Goal: Transaction & Acquisition: Book appointment/travel/reservation

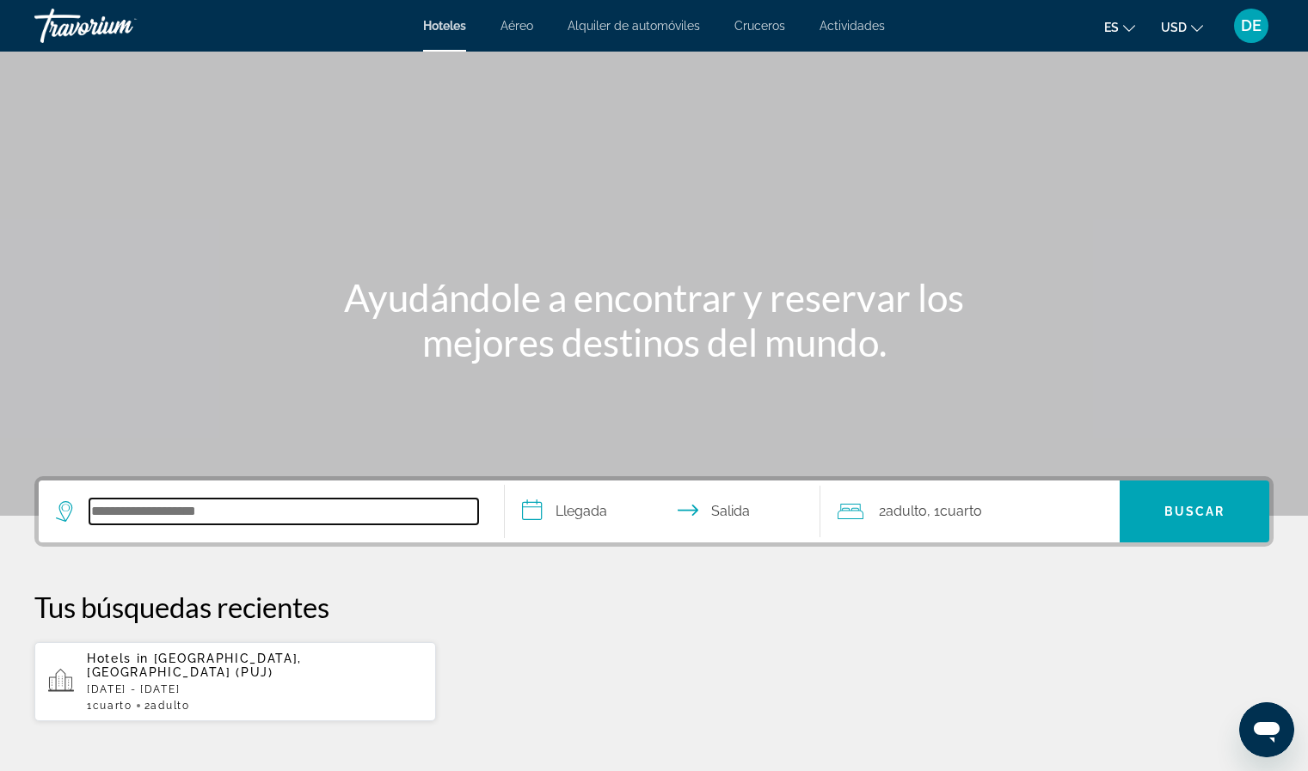
click at [342, 504] on input "Search hotel destination" at bounding box center [283, 512] width 389 height 26
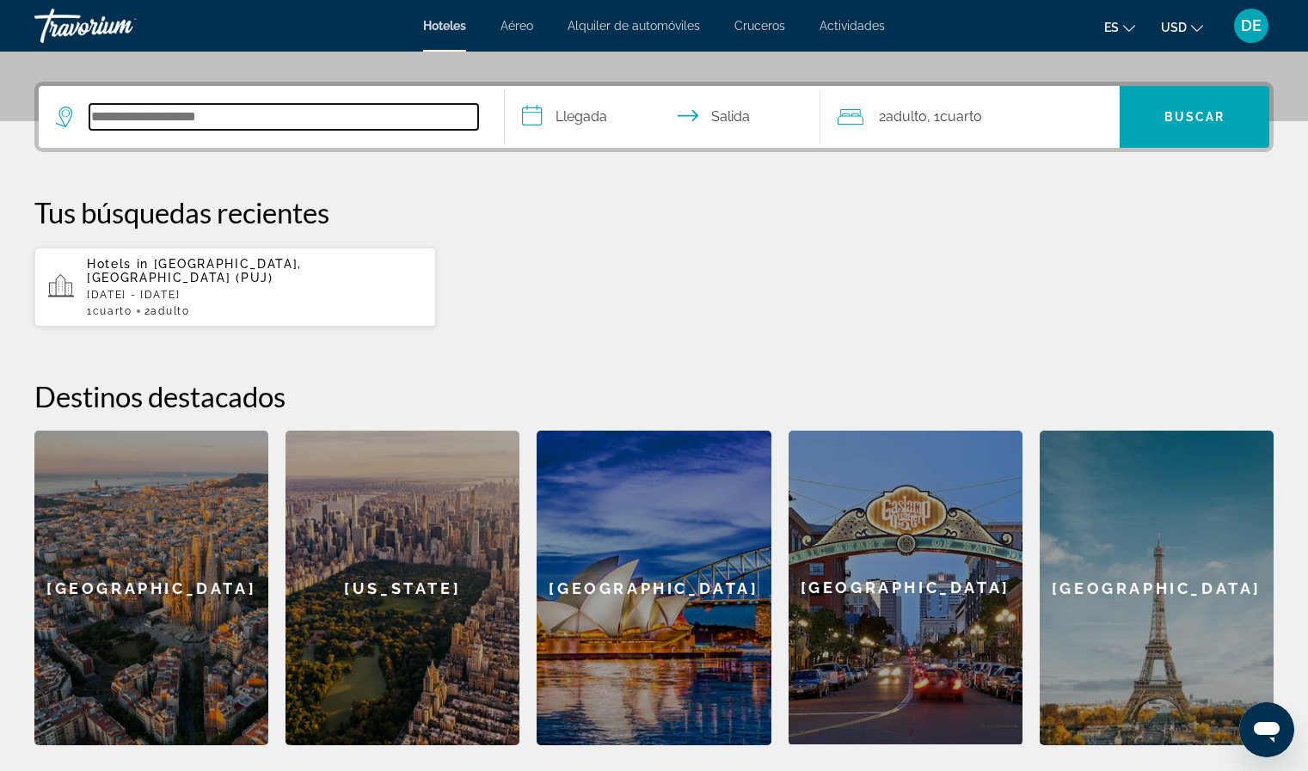
scroll to position [420, 0]
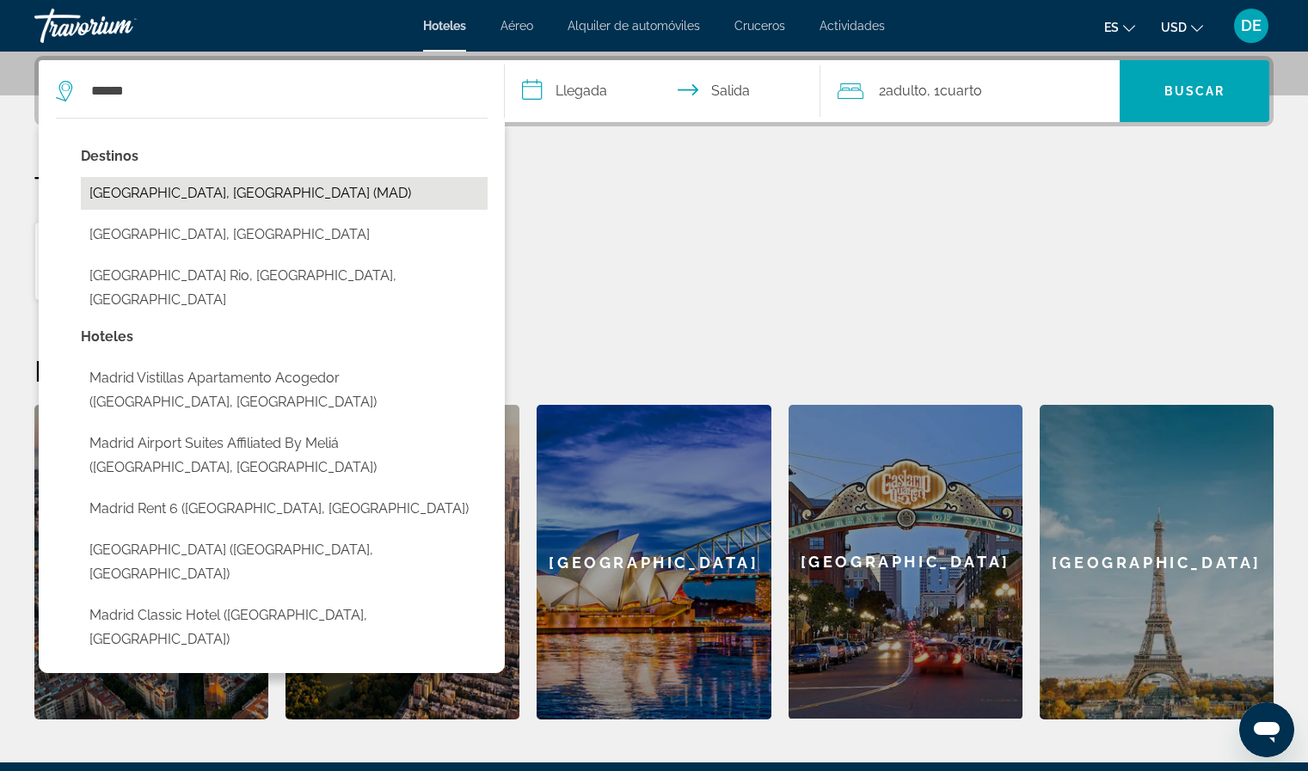
click at [194, 198] on button "[GEOGRAPHIC_DATA], [GEOGRAPHIC_DATA] (MAD)" at bounding box center [284, 193] width 407 height 33
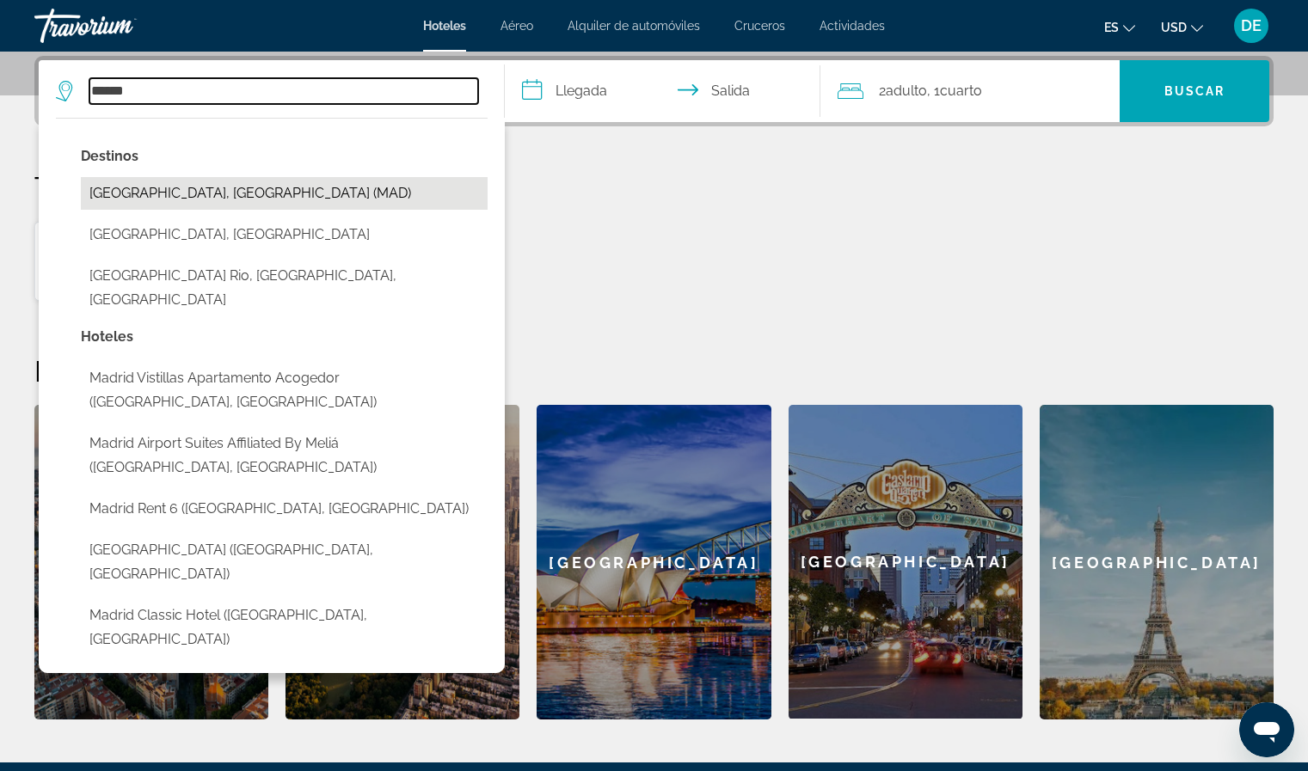
type input "**********"
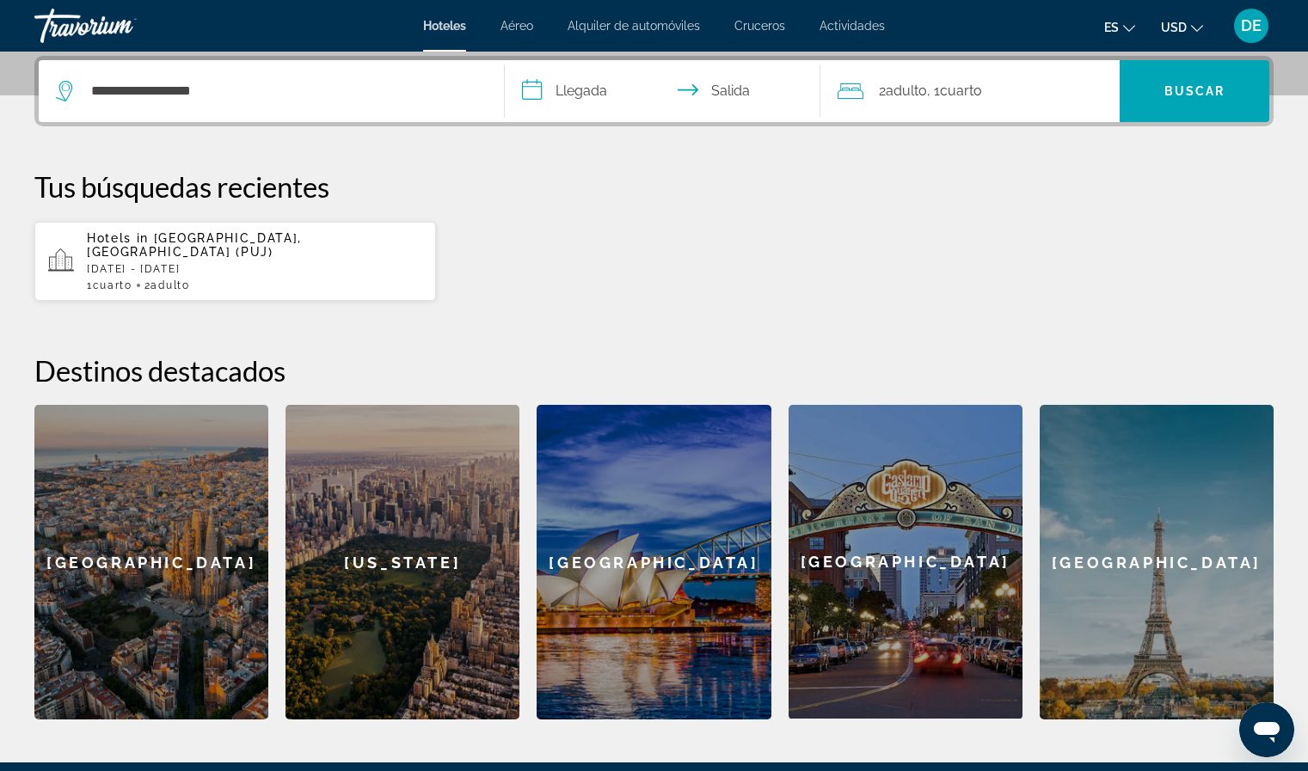
click at [563, 81] on input "**********" at bounding box center [666, 93] width 323 height 67
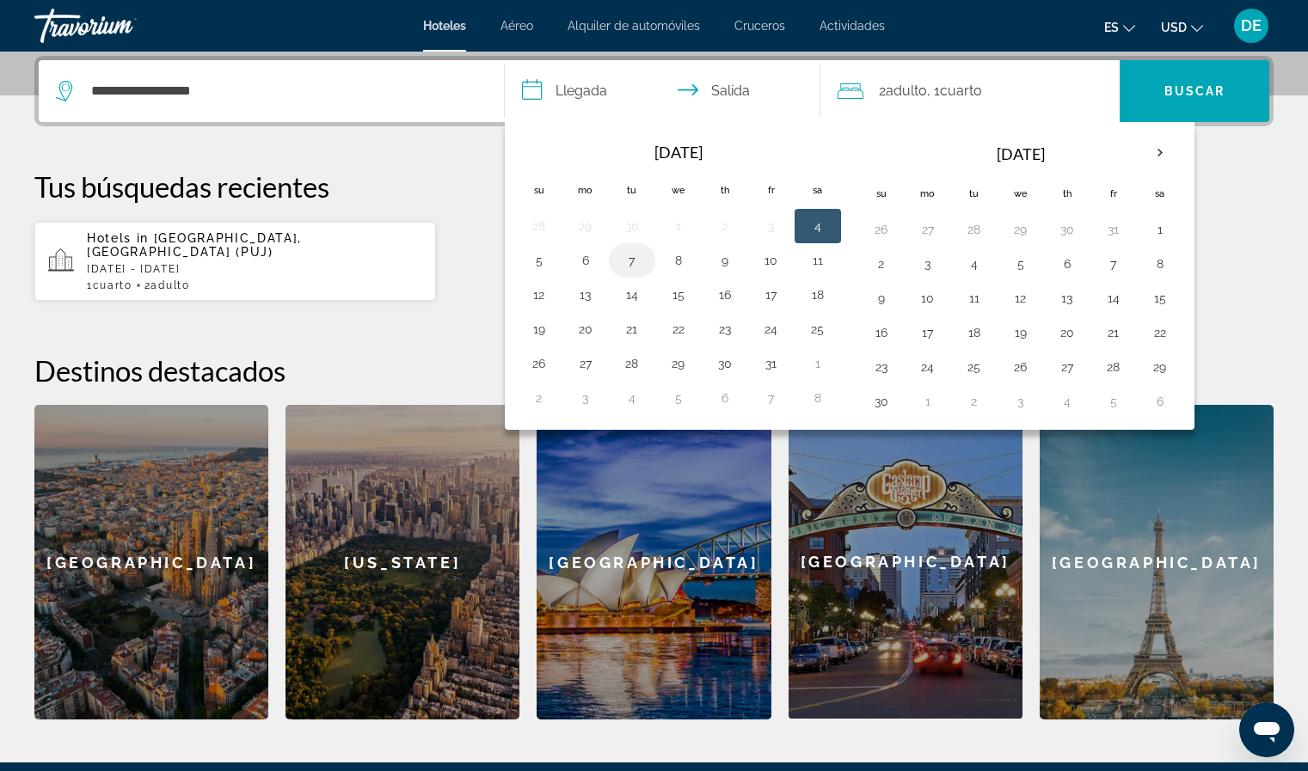
click at [634, 260] on button "7" at bounding box center [632, 260] width 28 height 24
click at [769, 265] on button "10" at bounding box center [771, 260] width 28 height 24
type input "**********"
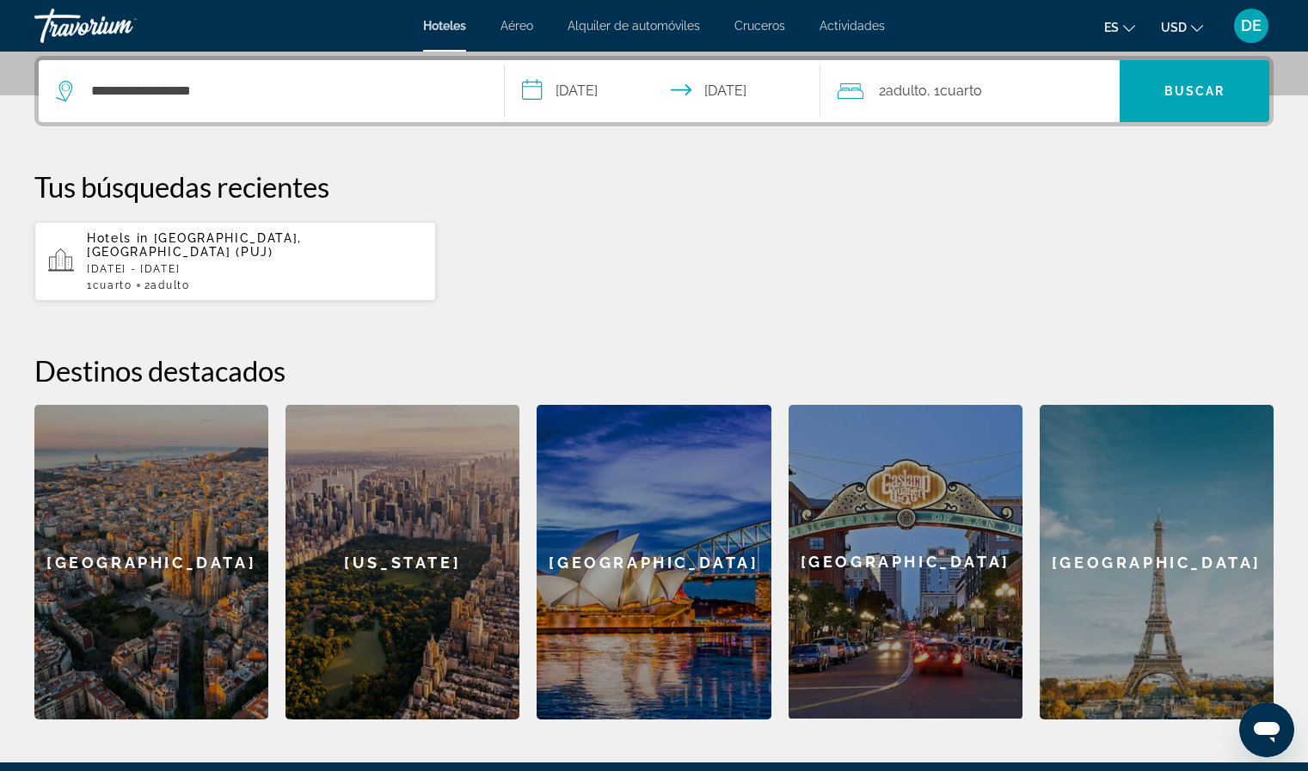
click at [1062, 107] on div "2 Adulto Adulto , 1 Cuarto habitaciones" at bounding box center [978, 91] width 282 height 62
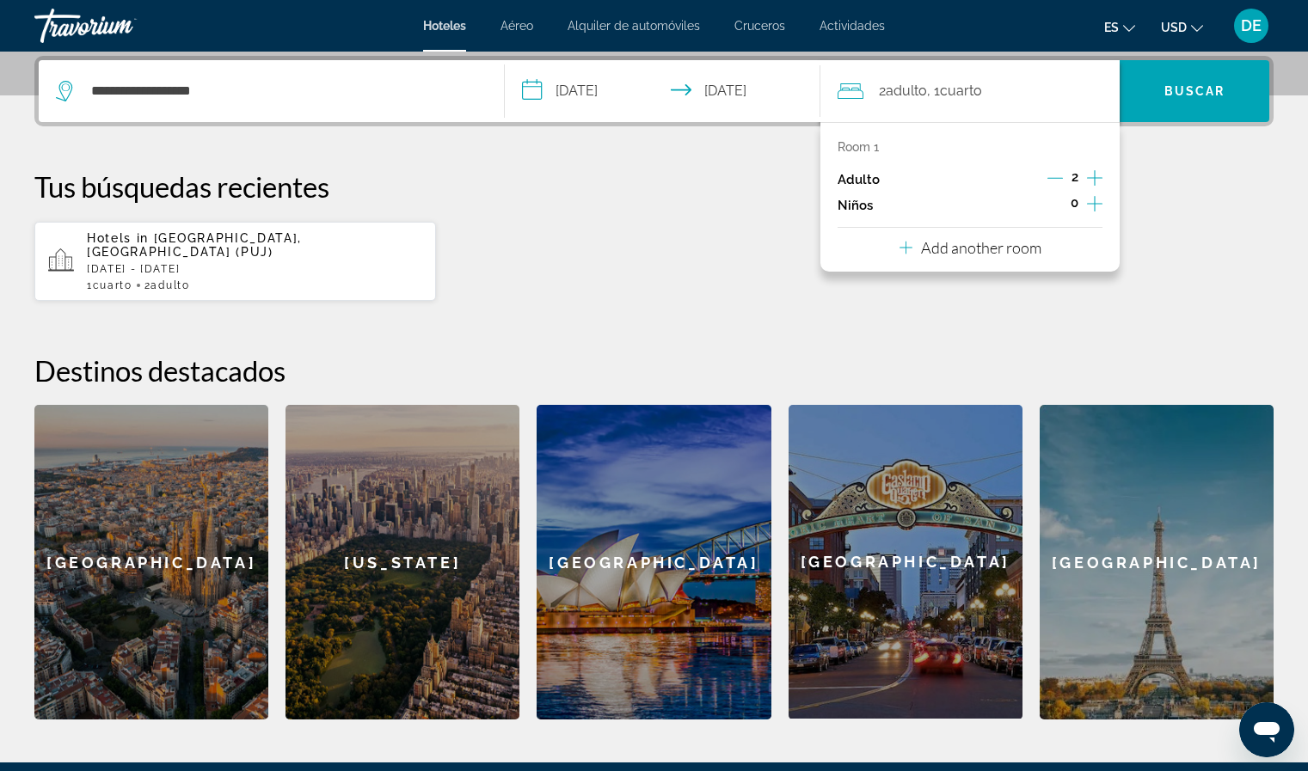
click at [973, 252] on p "Add another room" at bounding box center [981, 247] width 120 height 19
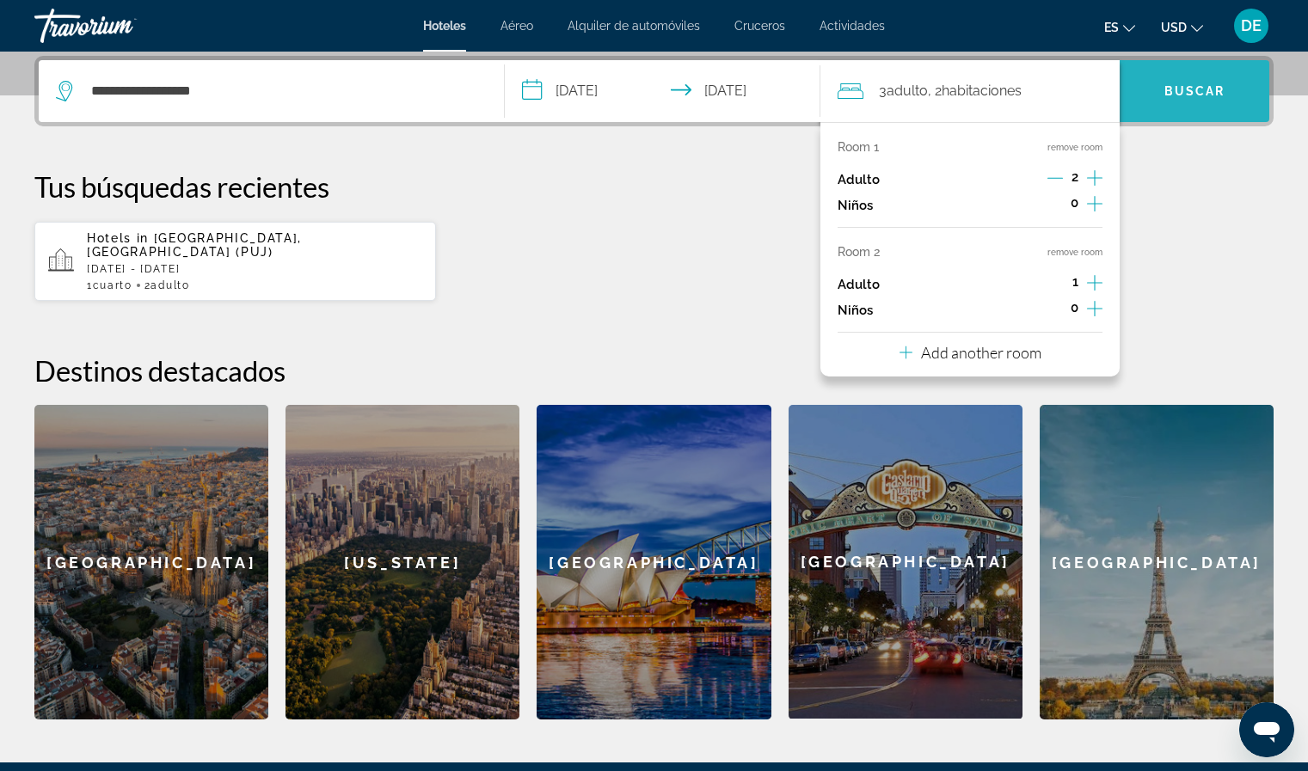
click at [1171, 88] on span "Buscar" at bounding box center [1194, 91] width 61 height 14
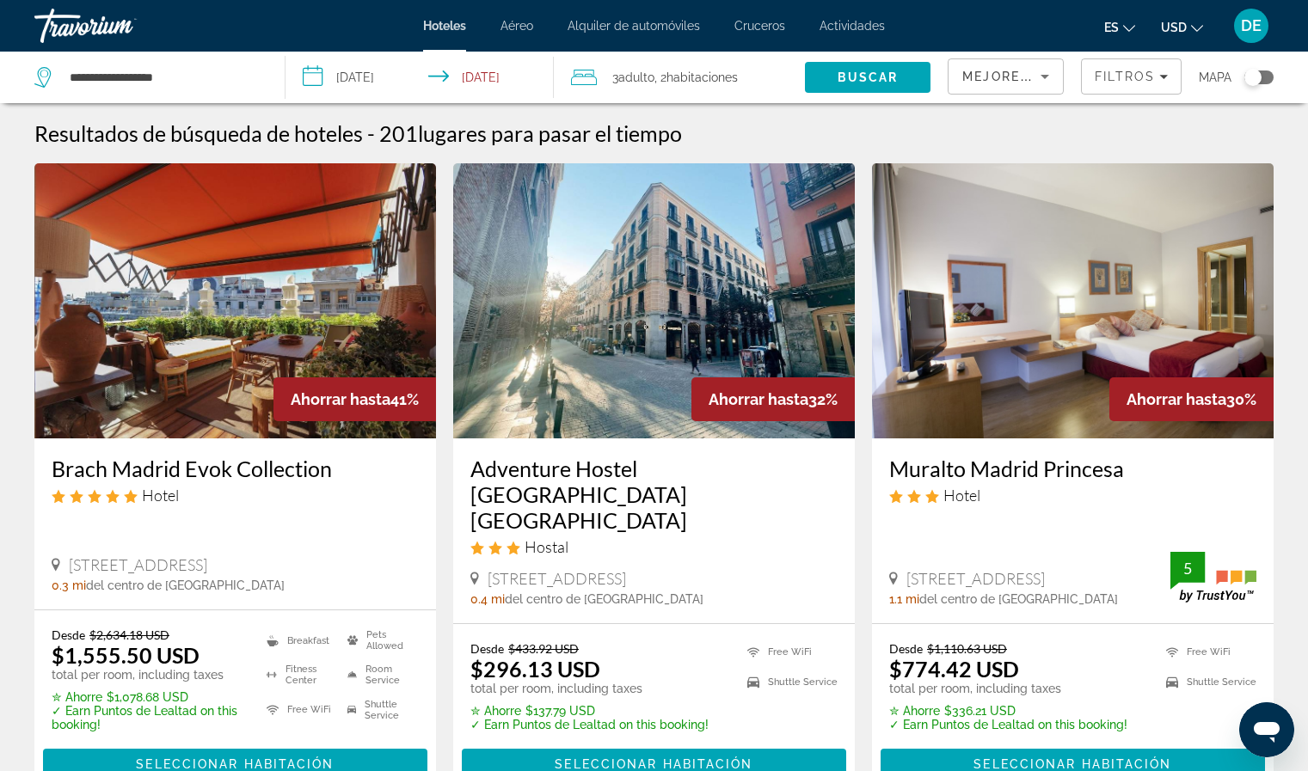
click at [652, 330] on img "Main content" at bounding box center [653, 300] width 401 height 275
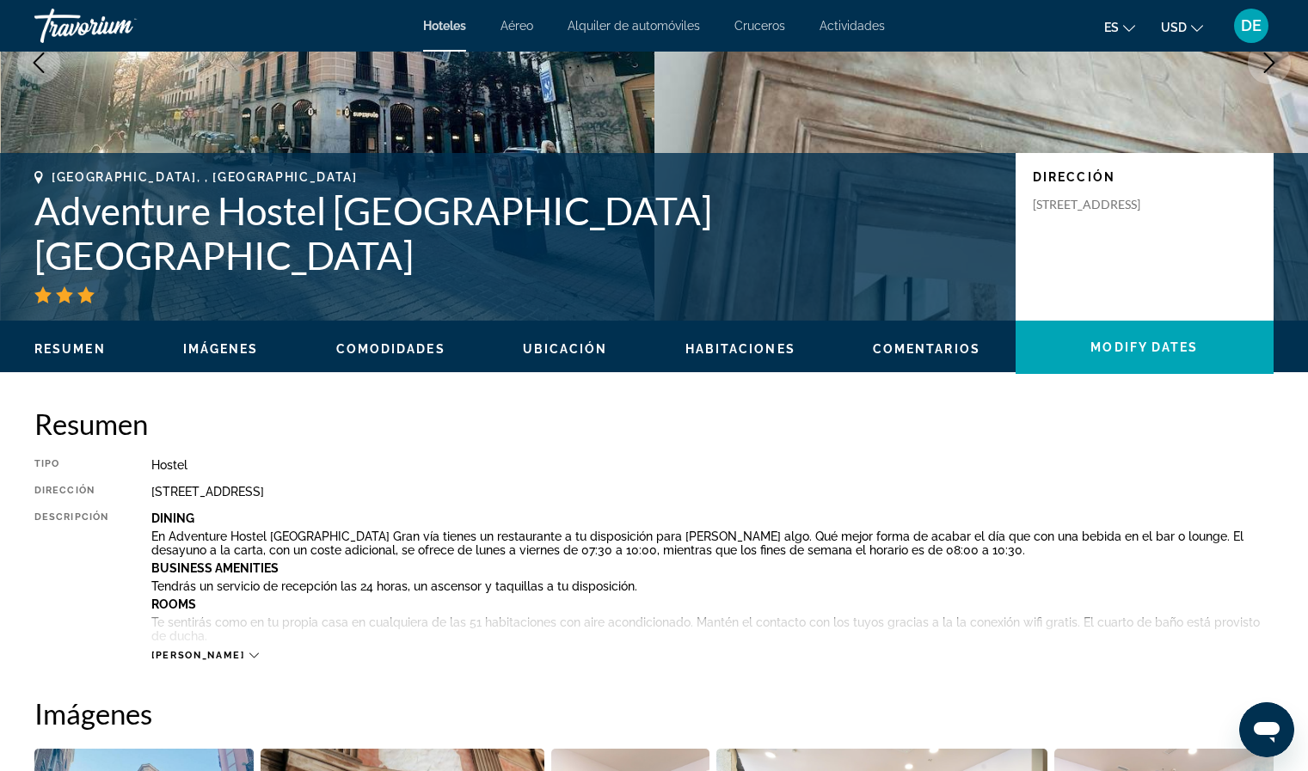
scroll to position [258, 0]
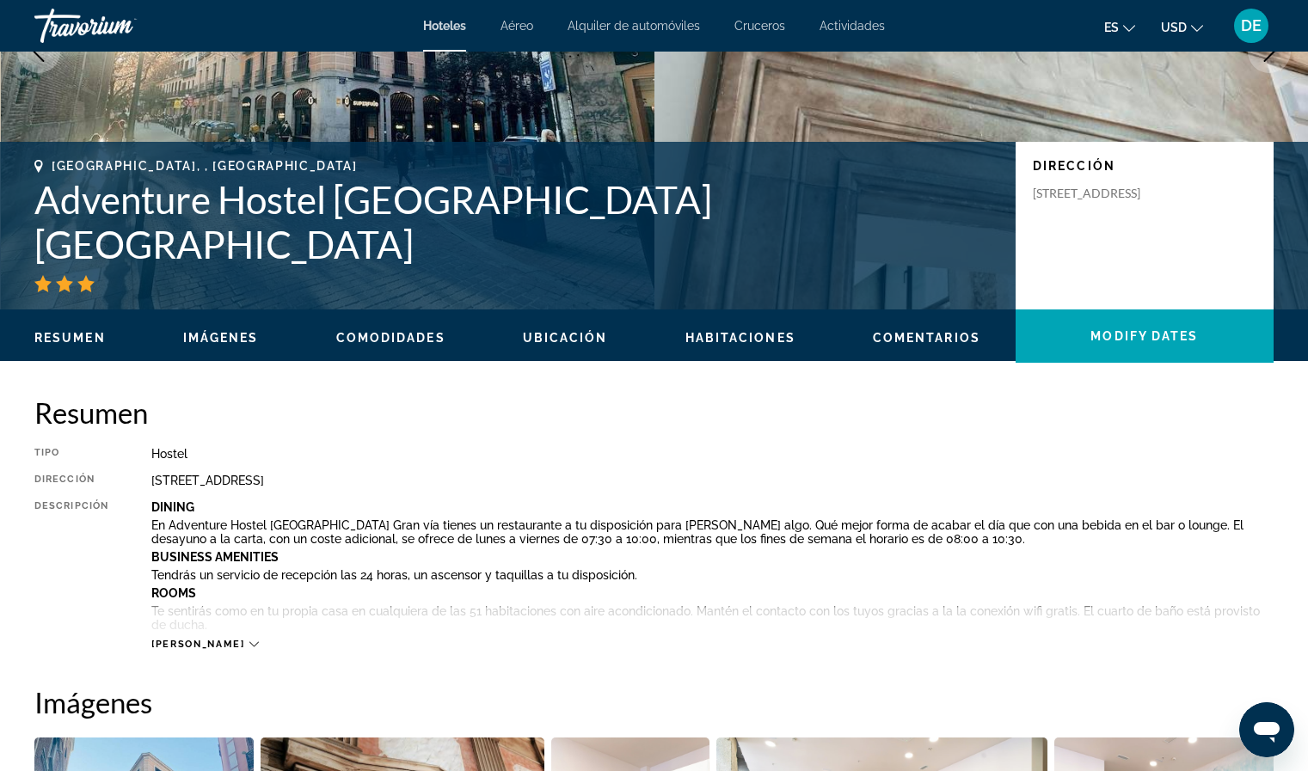
click at [167, 640] on span "[PERSON_NAME]" at bounding box center [197, 644] width 93 height 11
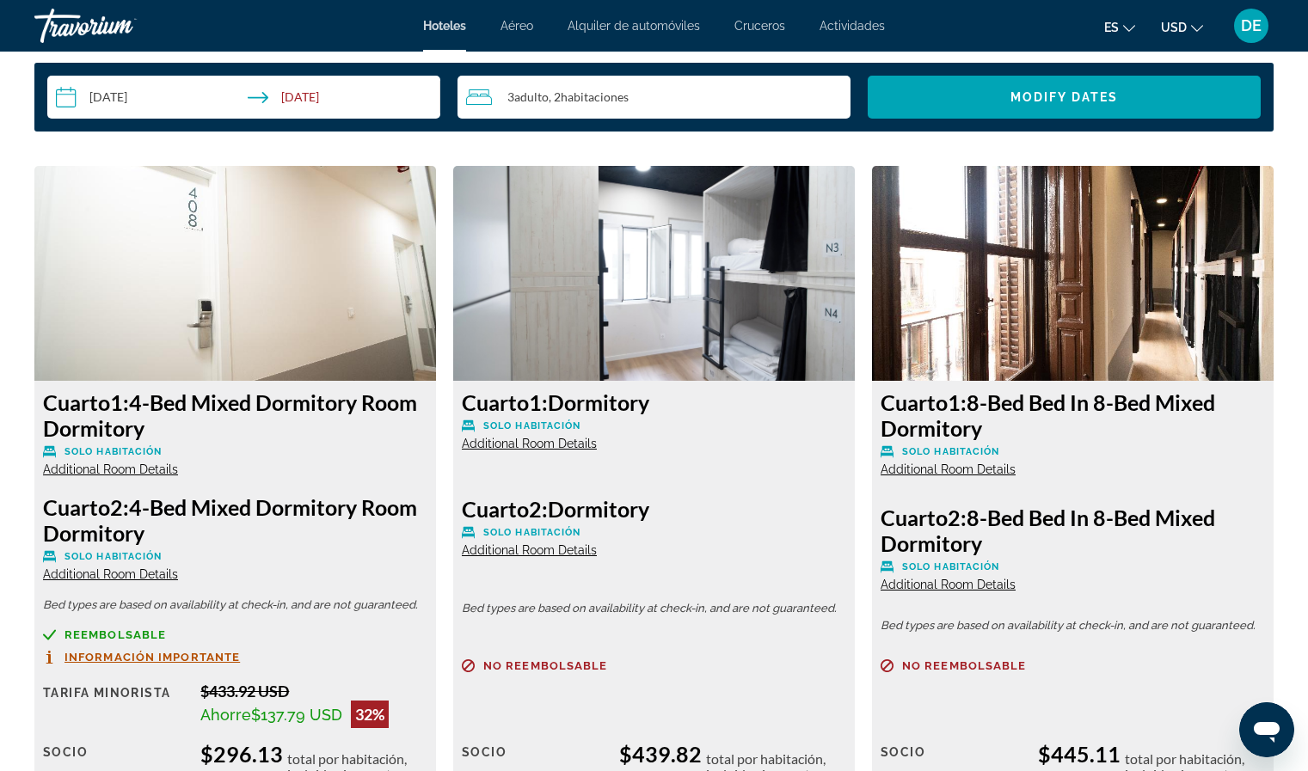
scroll to position [2837, 0]
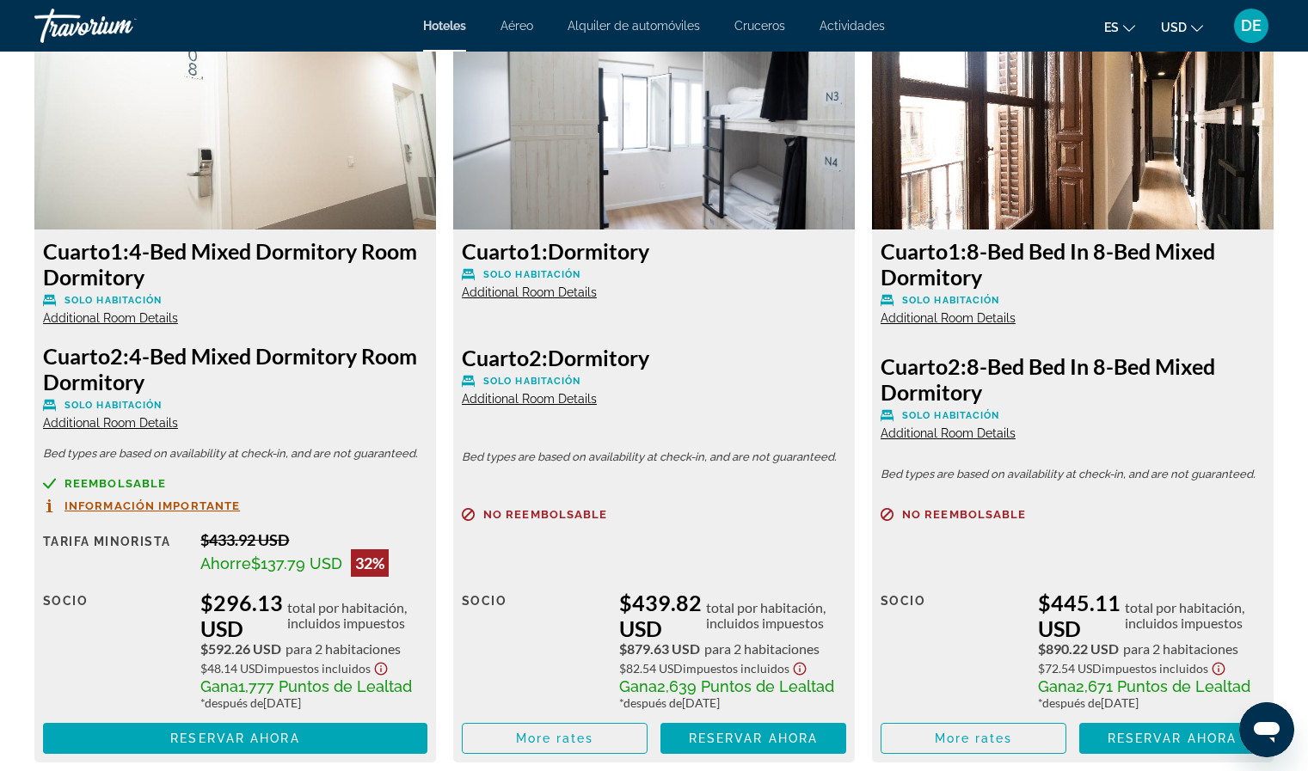
click at [256, 191] on img "Main content" at bounding box center [234, 122] width 401 height 215
click at [115, 318] on span "Additional Room Details" at bounding box center [110, 318] width 135 height 14
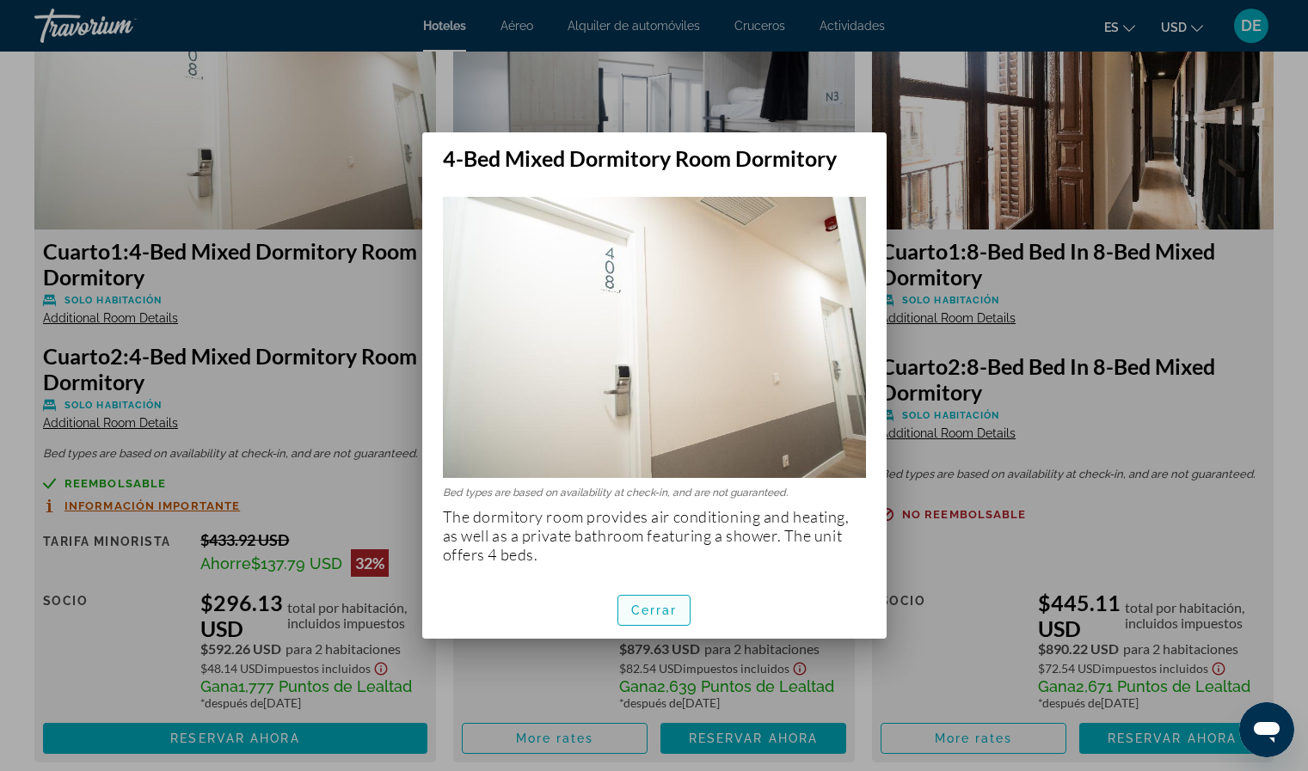
click at [664, 617] on span "Cerrar" at bounding box center [654, 610] width 46 height 14
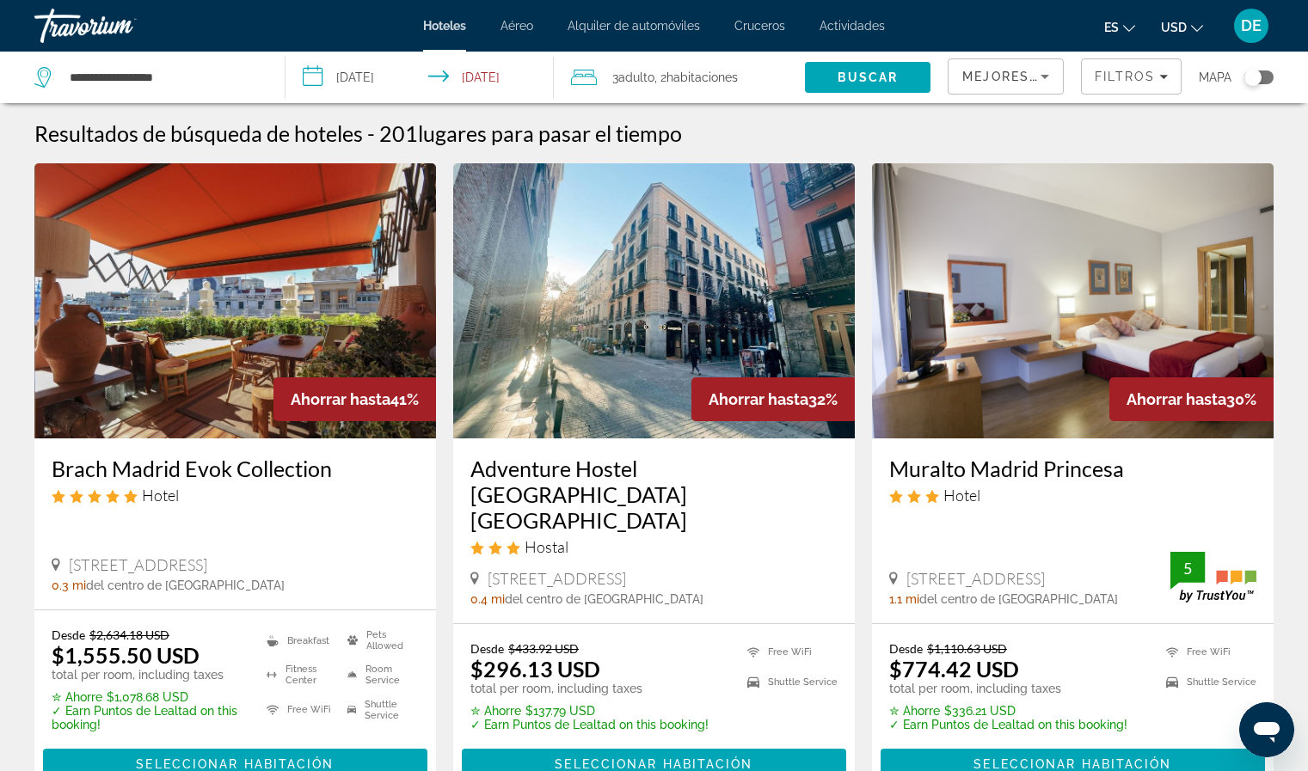
click at [671, 90] on div "3 Adulto Adulto , 2 Cuarto habitaciones" at bounding box center [688, 78] width 234 height 52
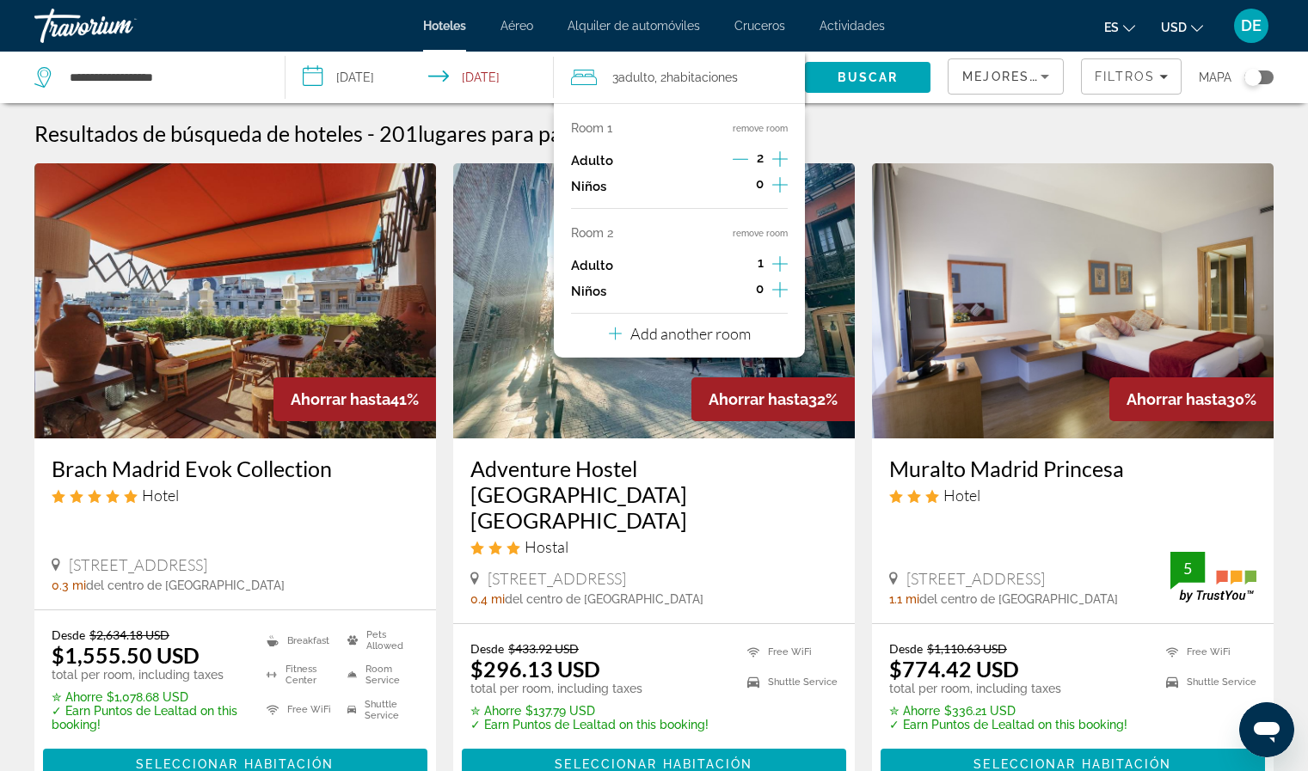
click at [752, 233] on button "remove room" at bounding box center [759, 233] width 55 height 11
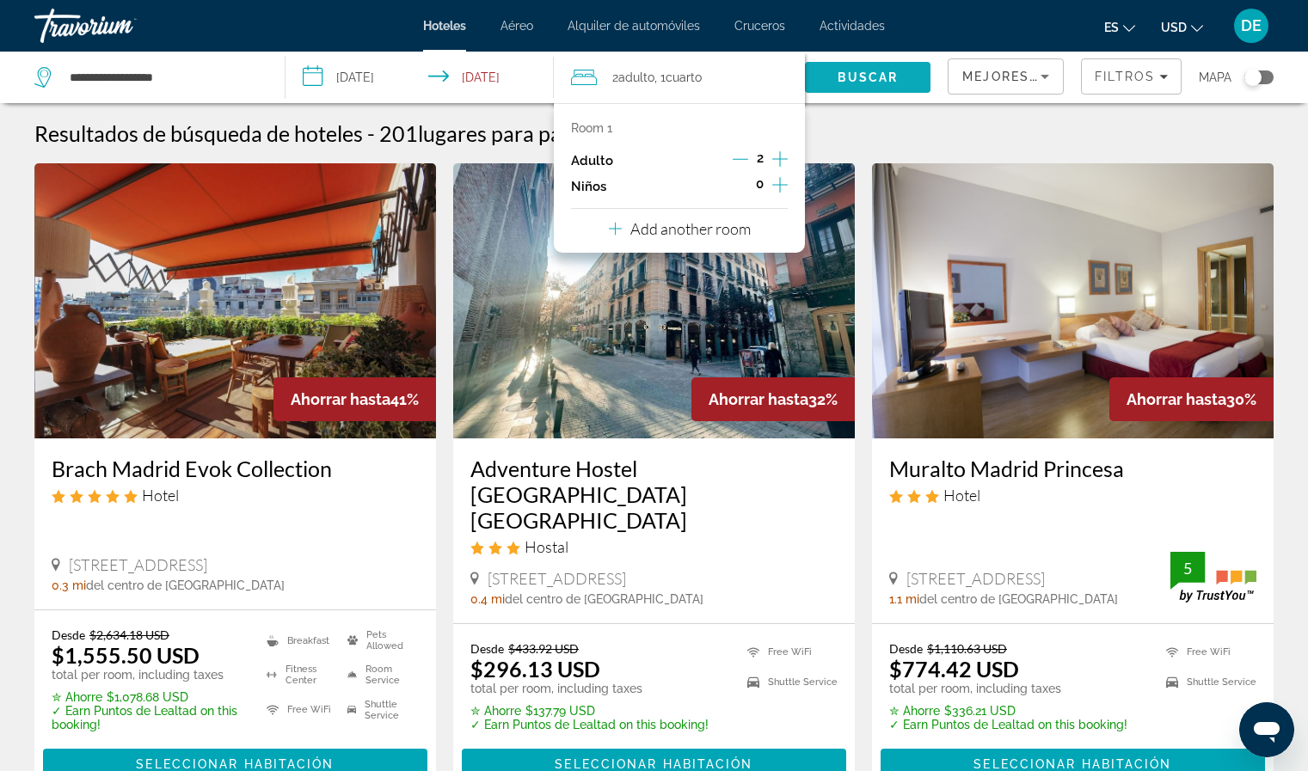
click at [863, 74] on span "Buscar" at bounding box center [867, 77] width 61 height 14
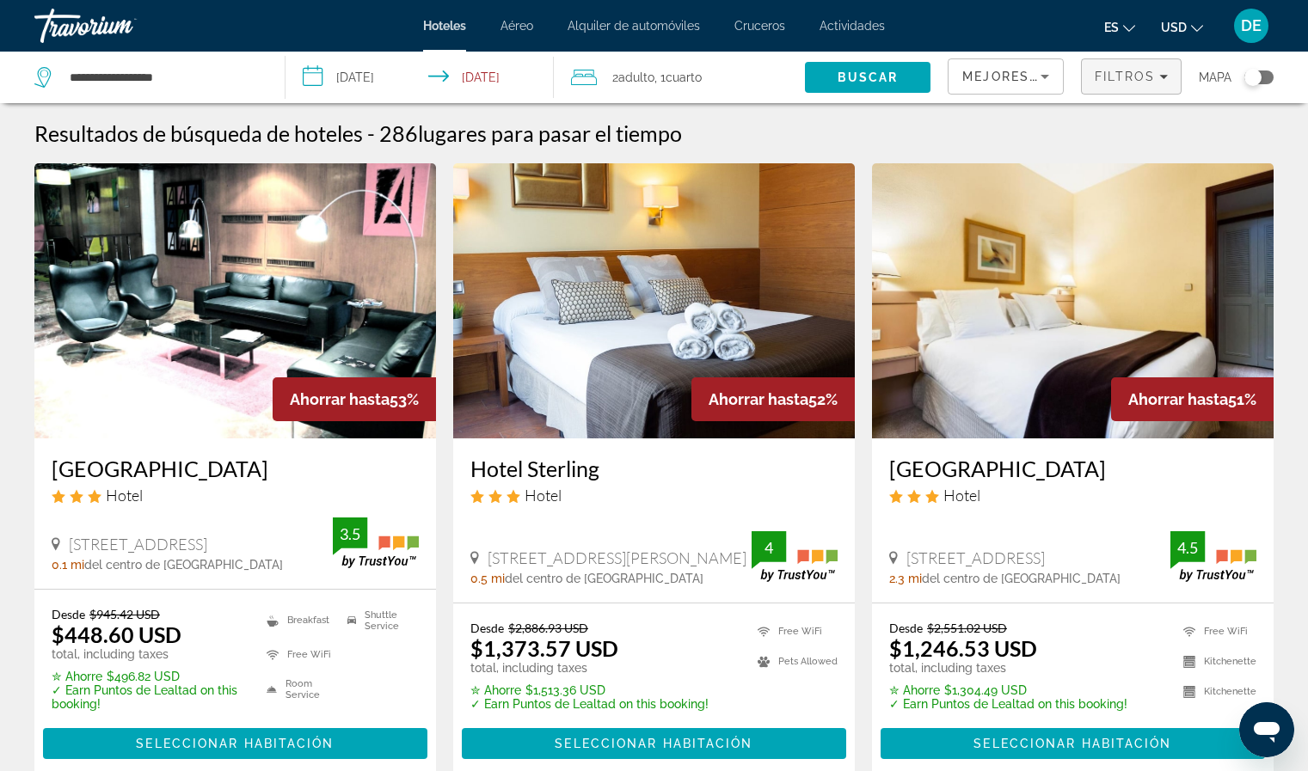
click at [1124, 87] on span "Filters" at bounding box center [1130, 76] width 99 height 41
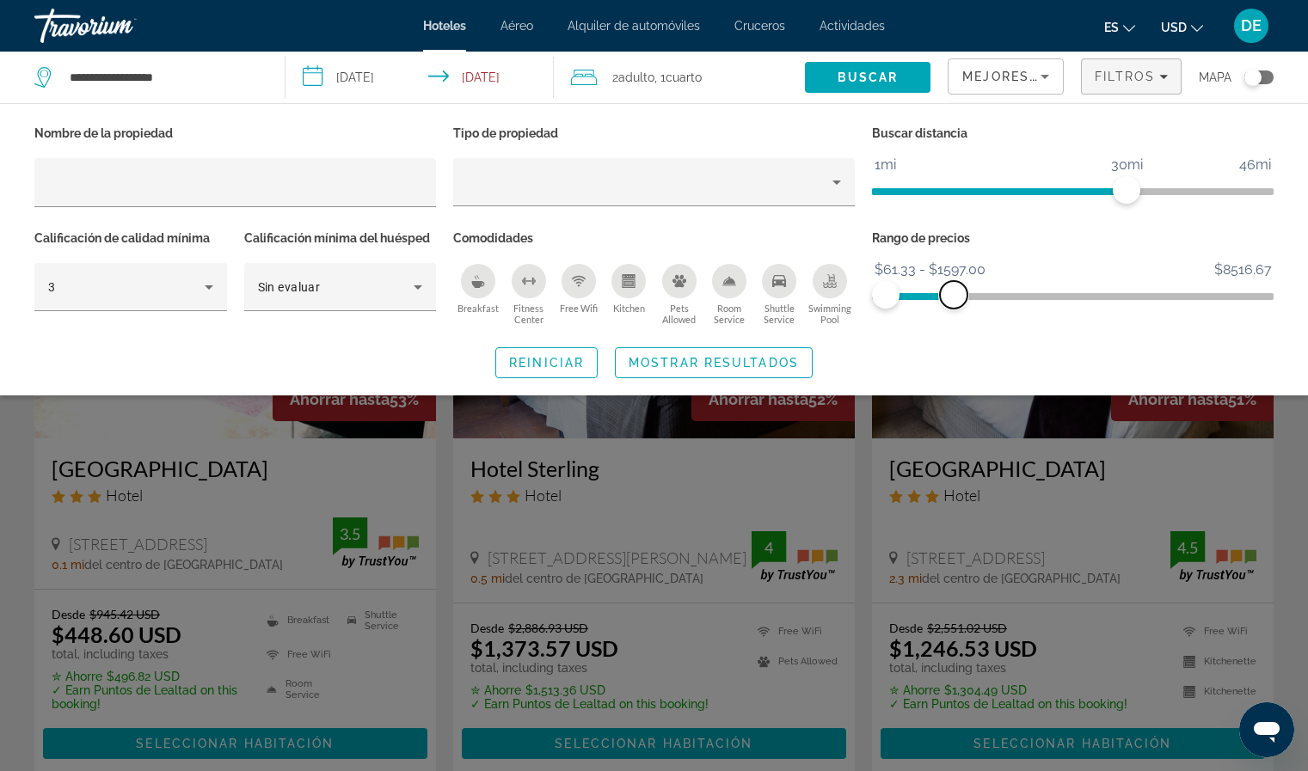
drag, startPoint x: 1262, startPoint y: 300, endPoint x: 953, endPoint y: 290, distance: 308.8
click at [953, 290] on span "ngx-slider-max" at bounding box center [954, 295] width 28 height 28
click at [750, 352] on span "Search widget" at bounding box center [714, 362] width 196 height 41
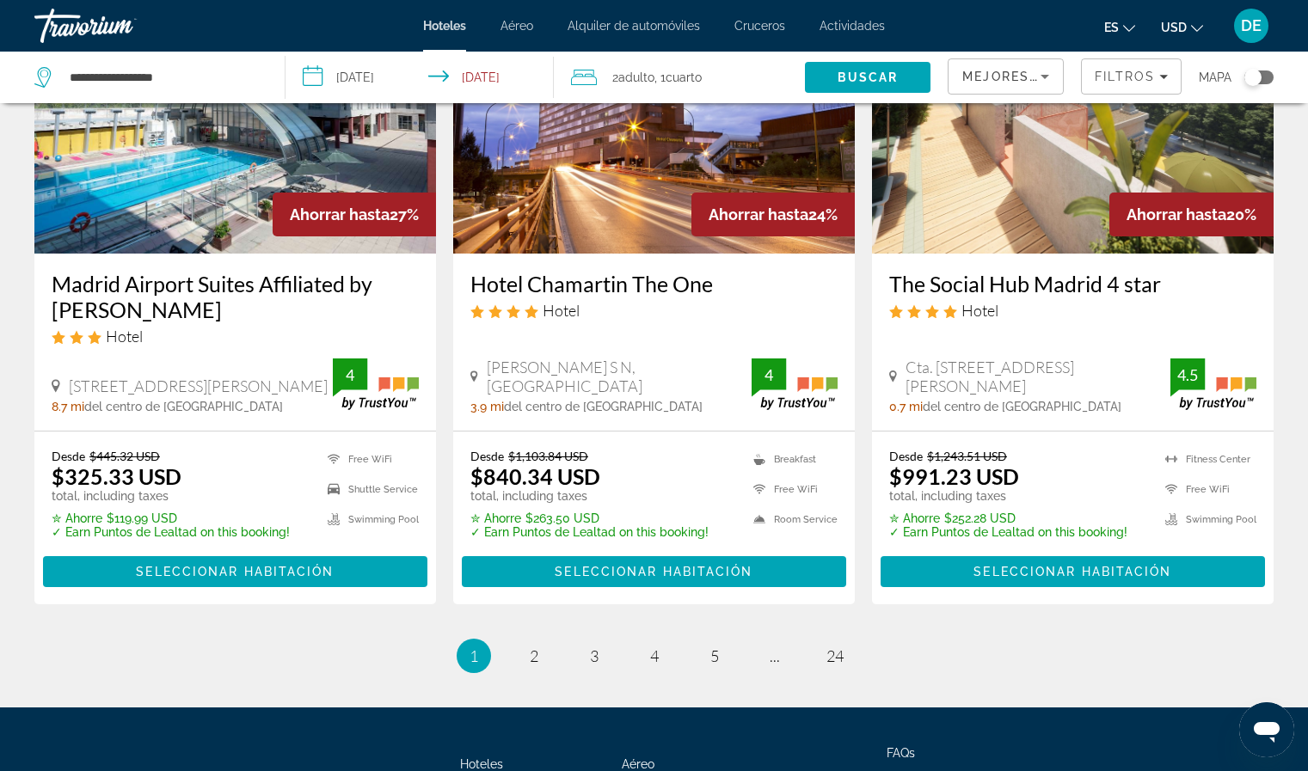
scroll to position [2275, 0]
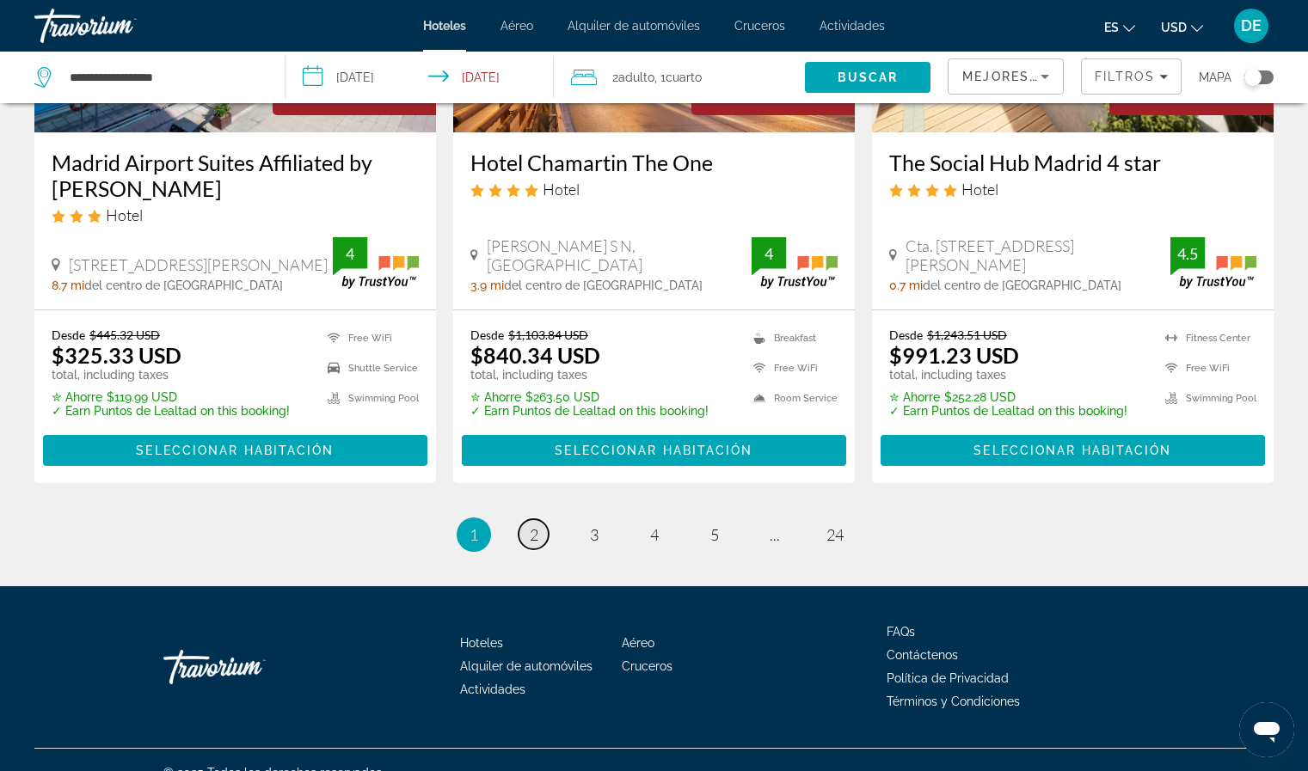
click at [542, 519] on link "page 2" at bounding box center [533, 534] width 30 height 30
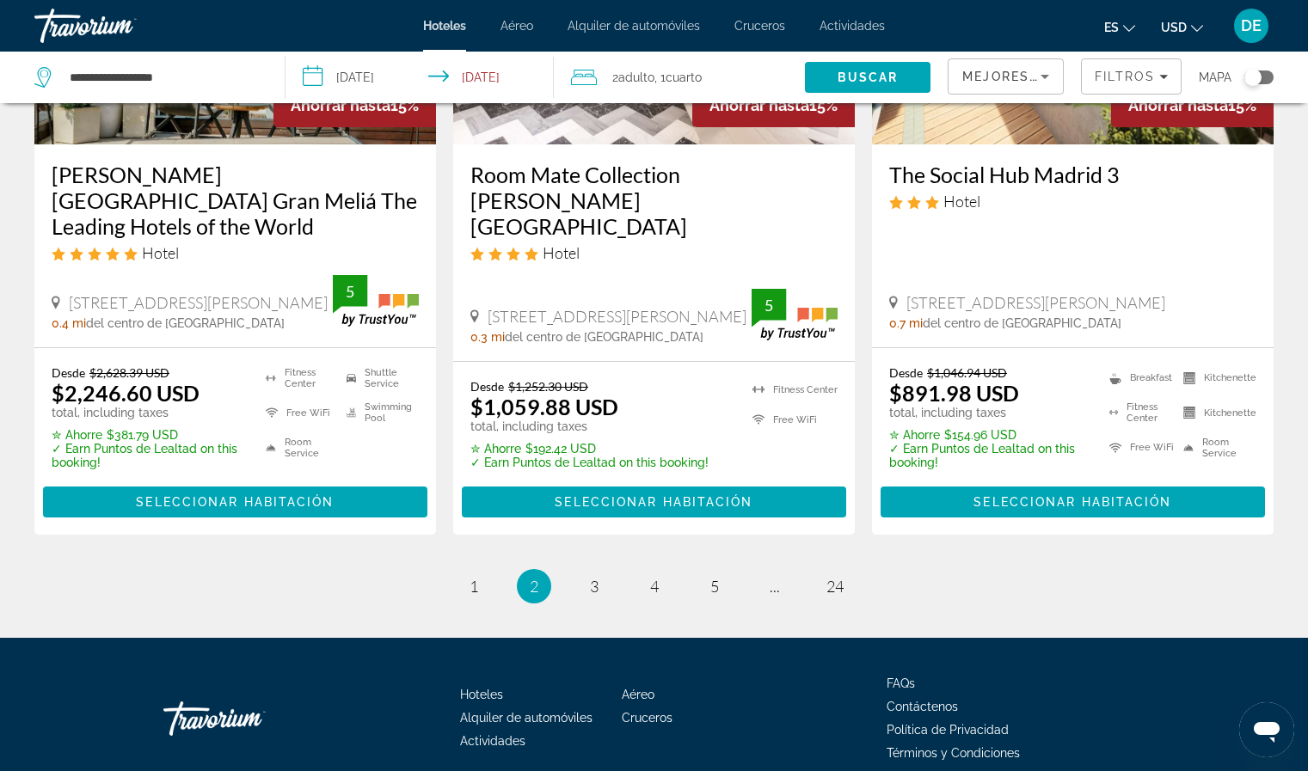
scroll to position [2276, 0]
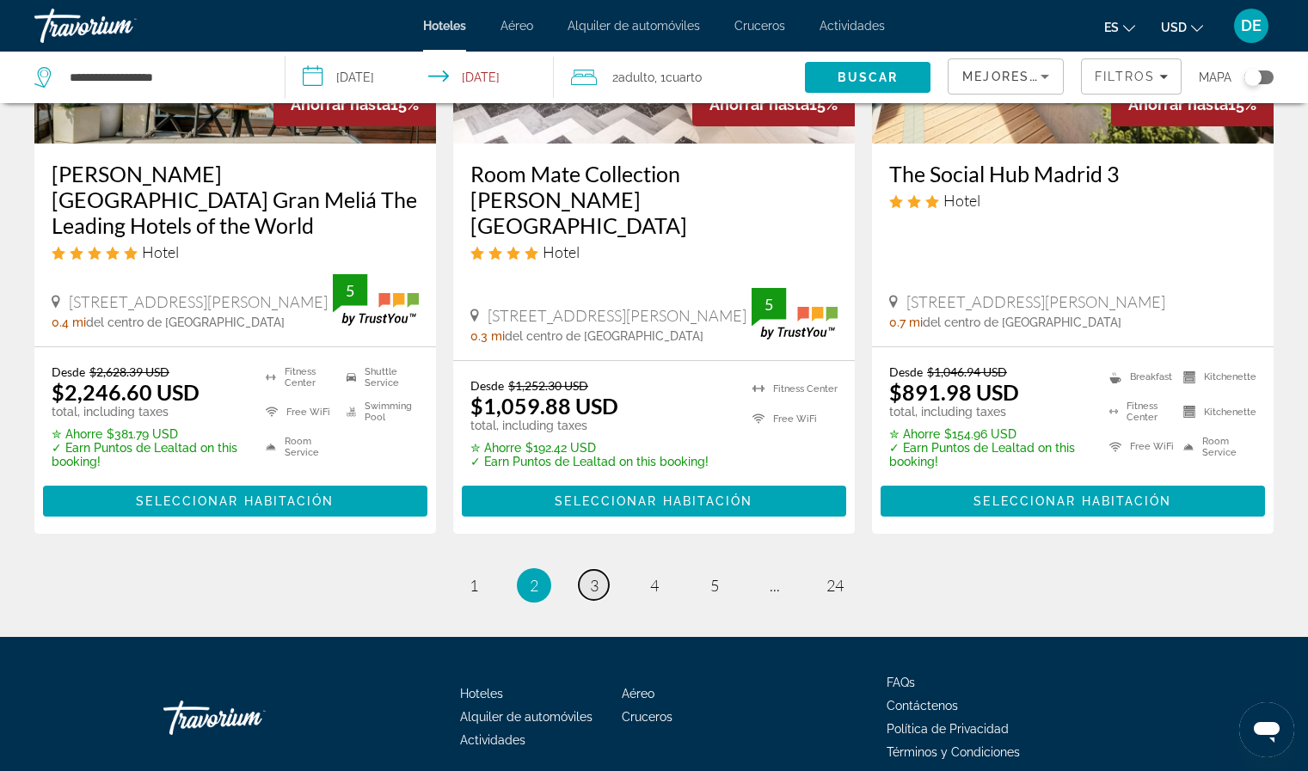
click at [590, 576] on span "3" at bounding box center [594, 585] width 9 height 19
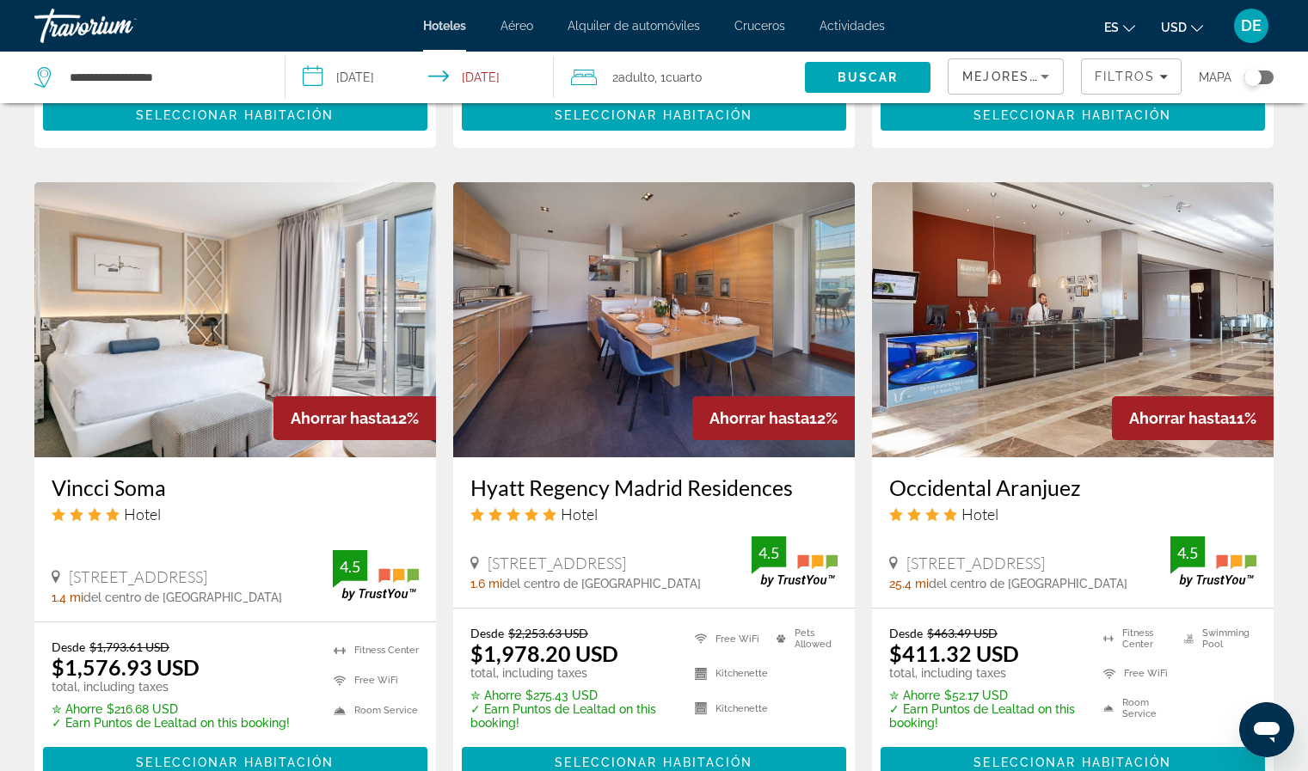
scroll to position [2300, 0]
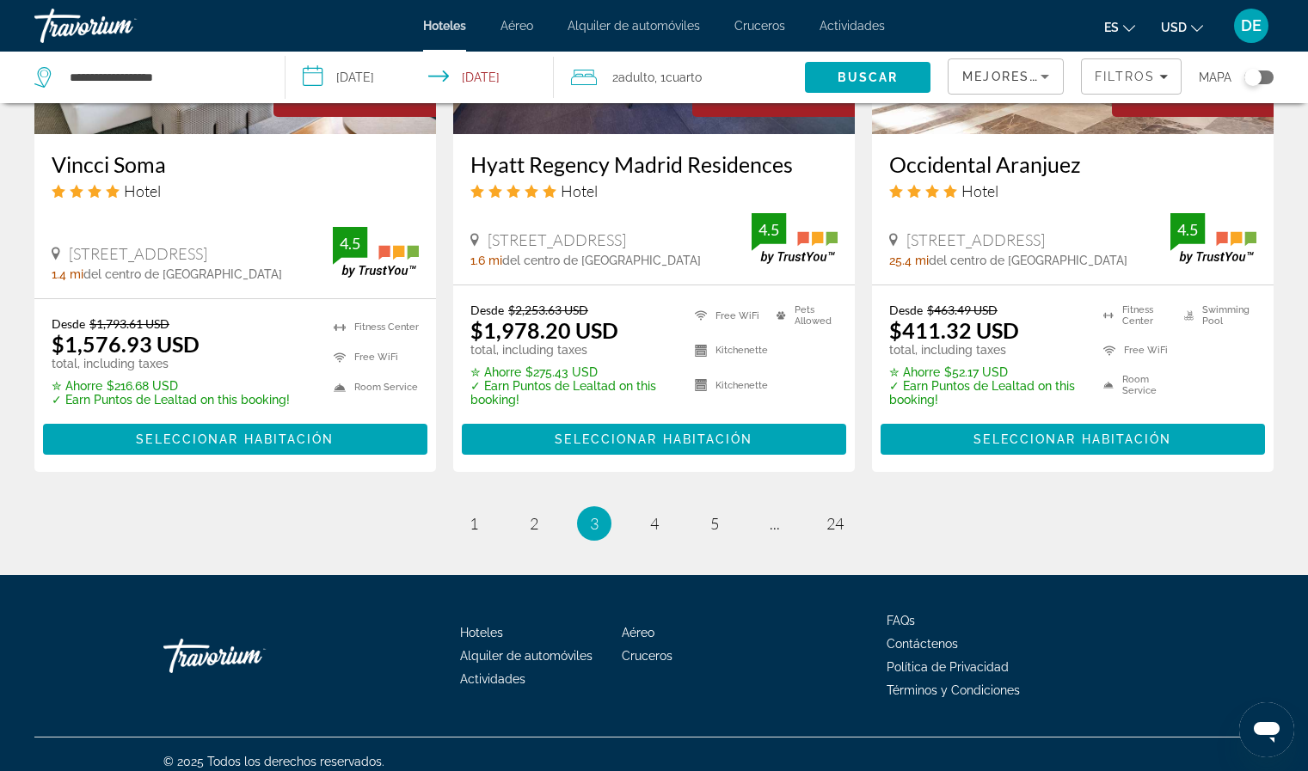
click at [669, 511] on li "page 4" at bounding box center [654, 523] width 34 height 34
click at [652, 514] on span "4" at bounding box center [654, 523] width 9 height 19
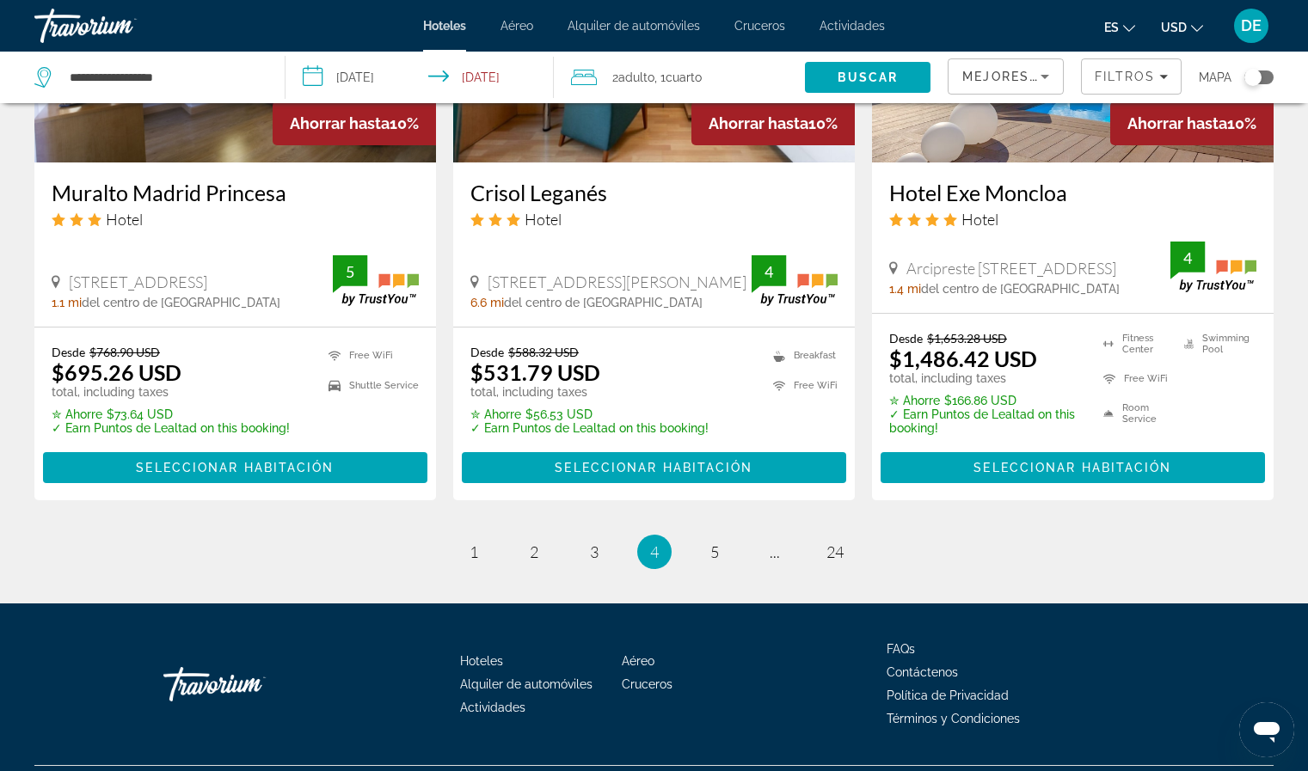
scroll to position [2263, 0]
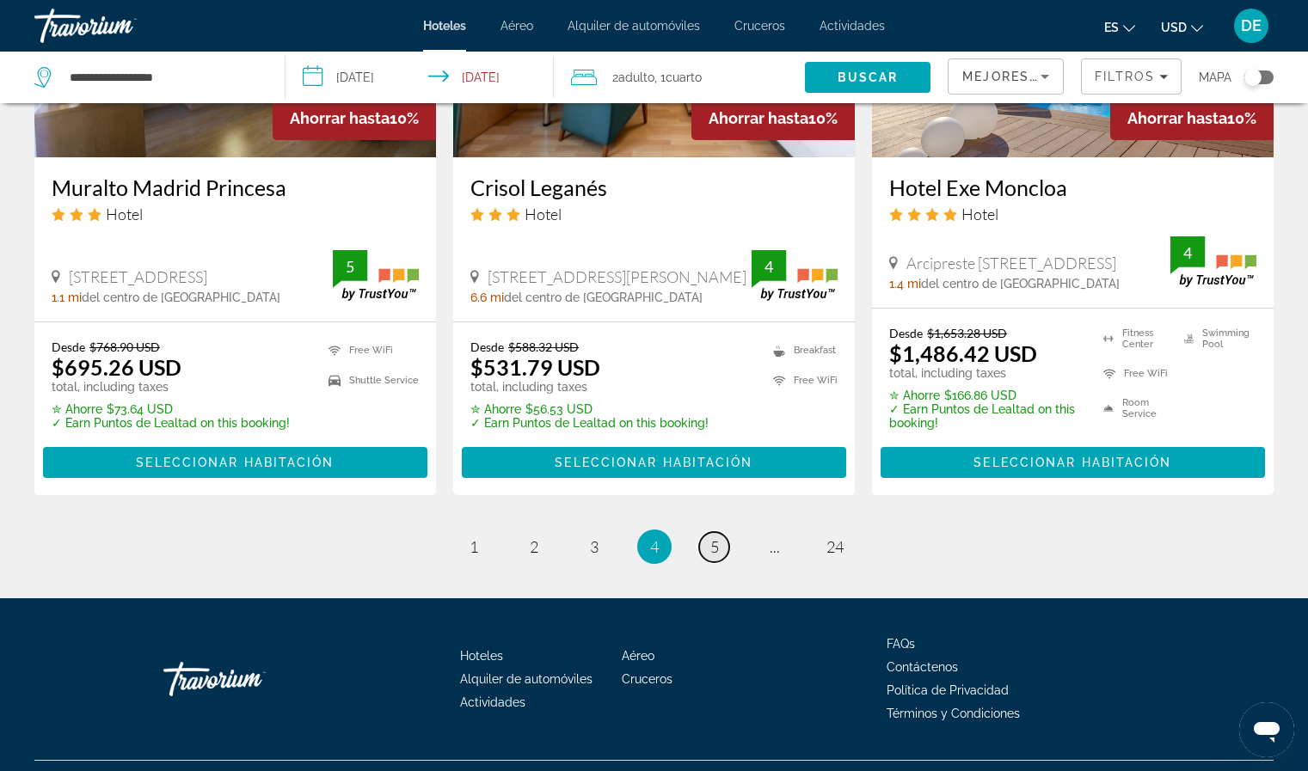
click at [714, 537] on span "5" at bounding box center [714, 546] width 9 height 19
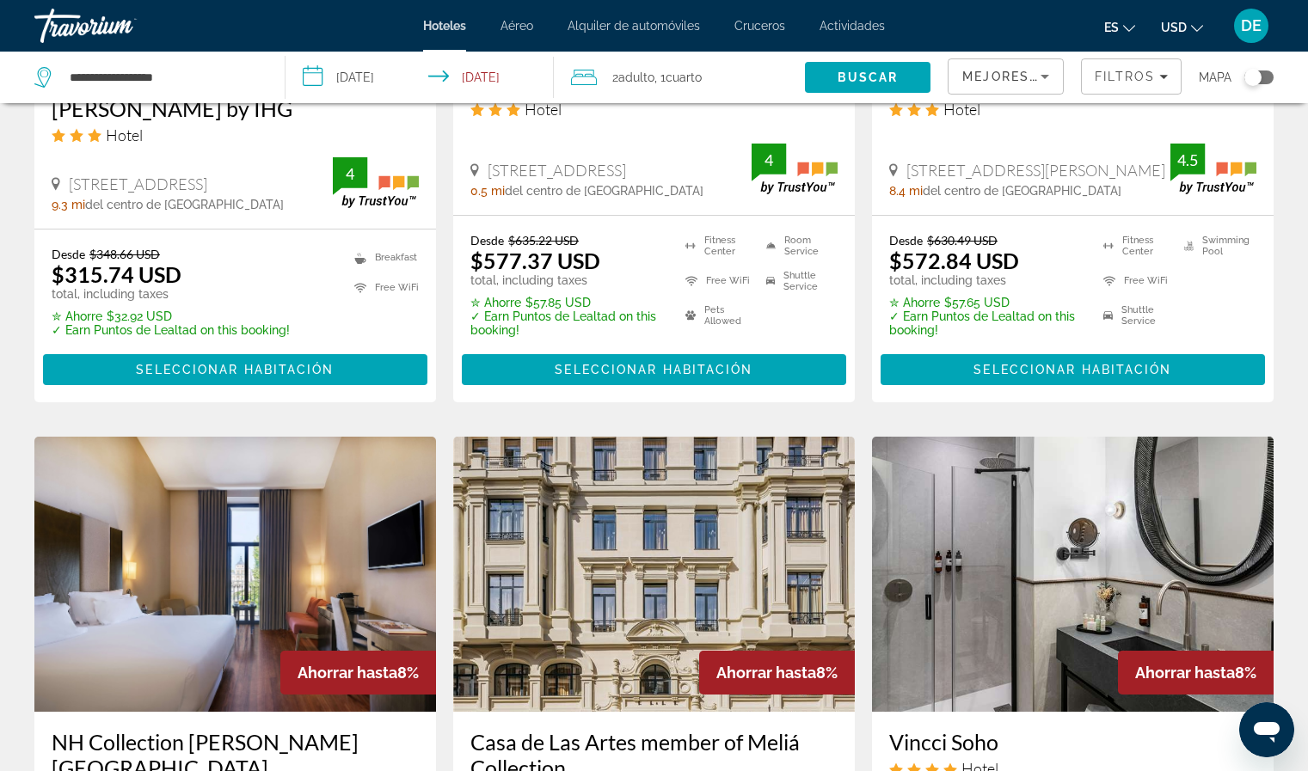
scroll to position [1289, 0]
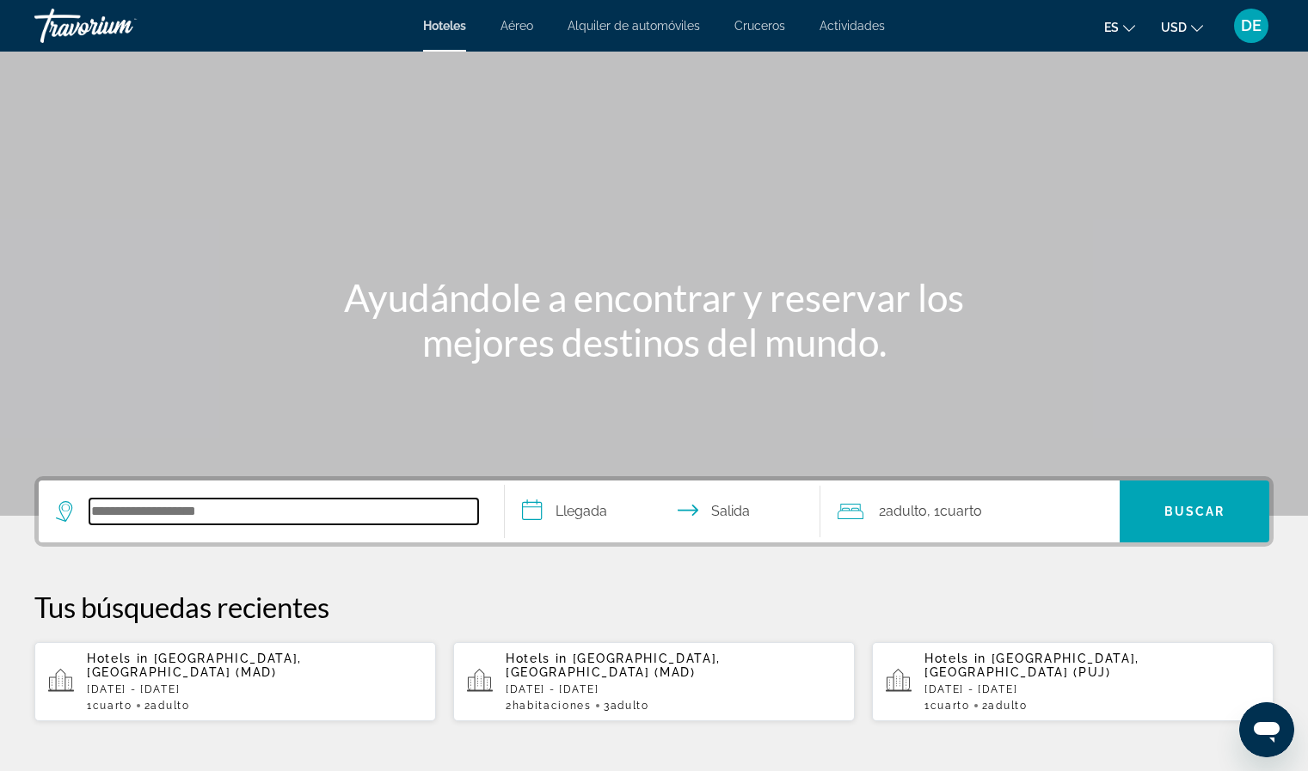
click at [259, 512] on input "Search hotel destination" at bounding box center [283, 512] width 389 height 26
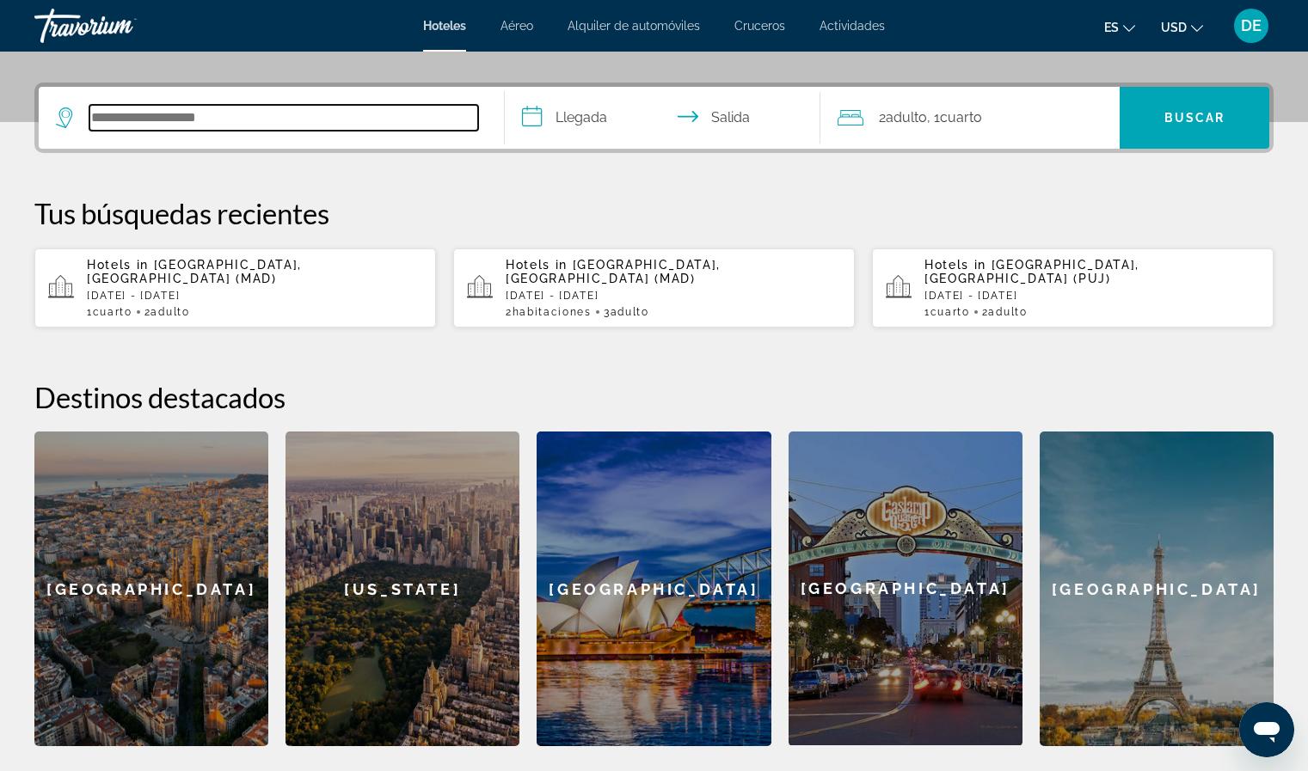
scroll to position [420, 0]
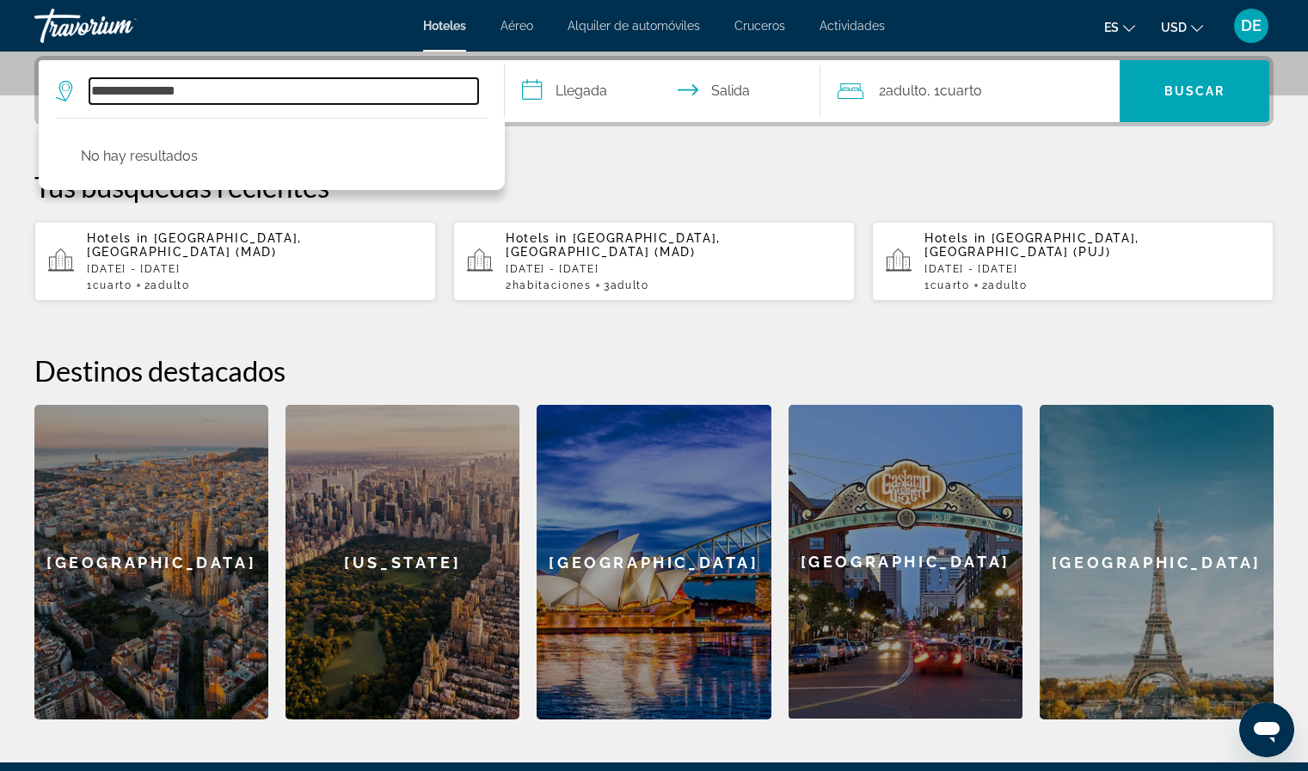
type input "**********"
